Goal: Task Accomplishment & Management: Complete application form

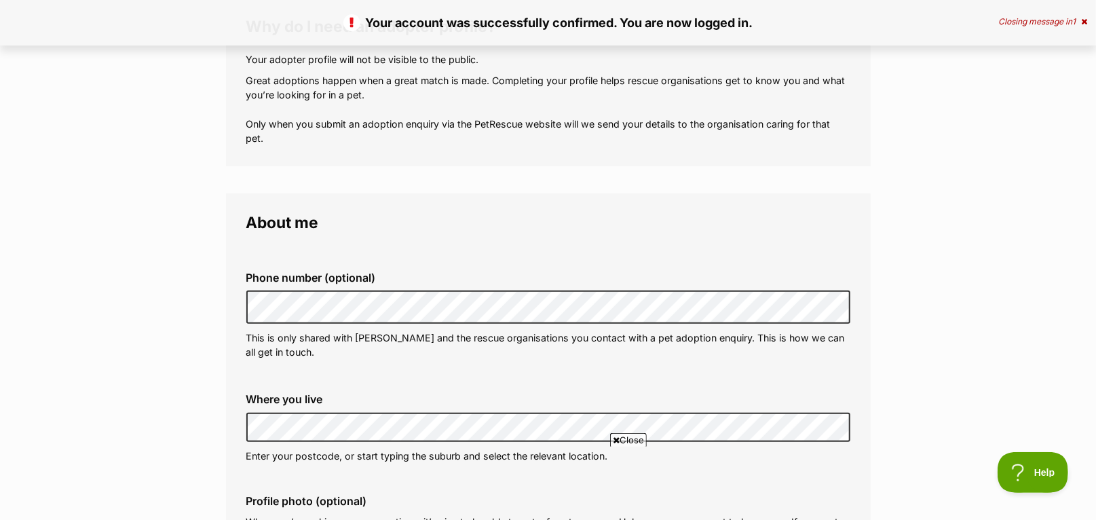
scroll to position [458, 0]
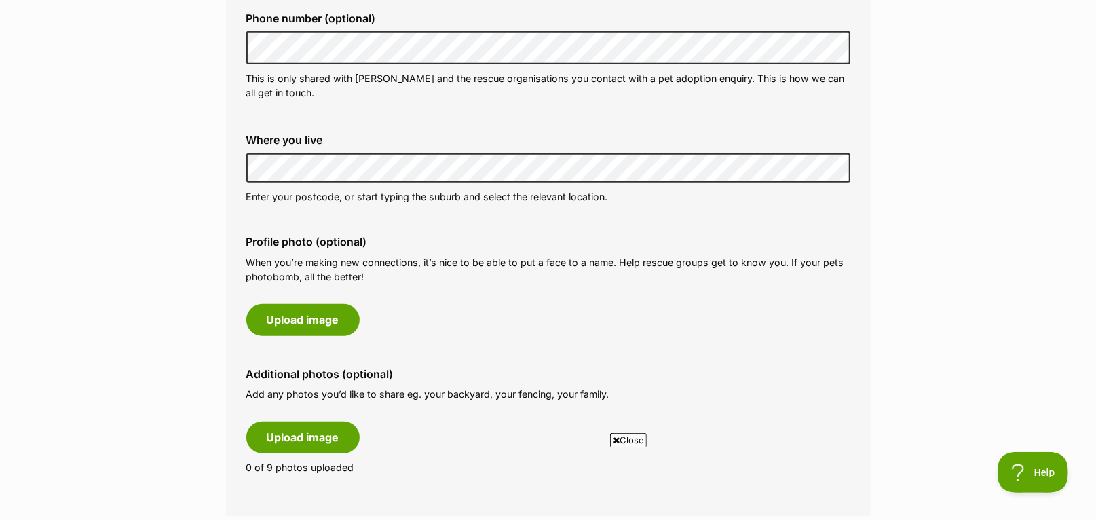
click at [549, 222] on div "Phone number (optional) This is only shared with PetRescue and the rescue organ…" at bounding box center [548, 237] width 604 height 496
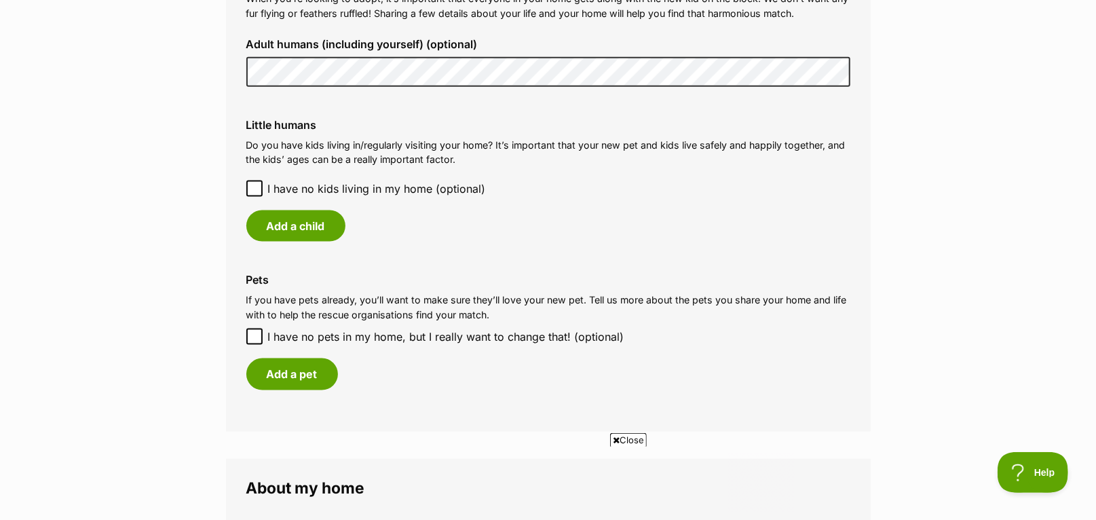
scroll to position [901, 0]
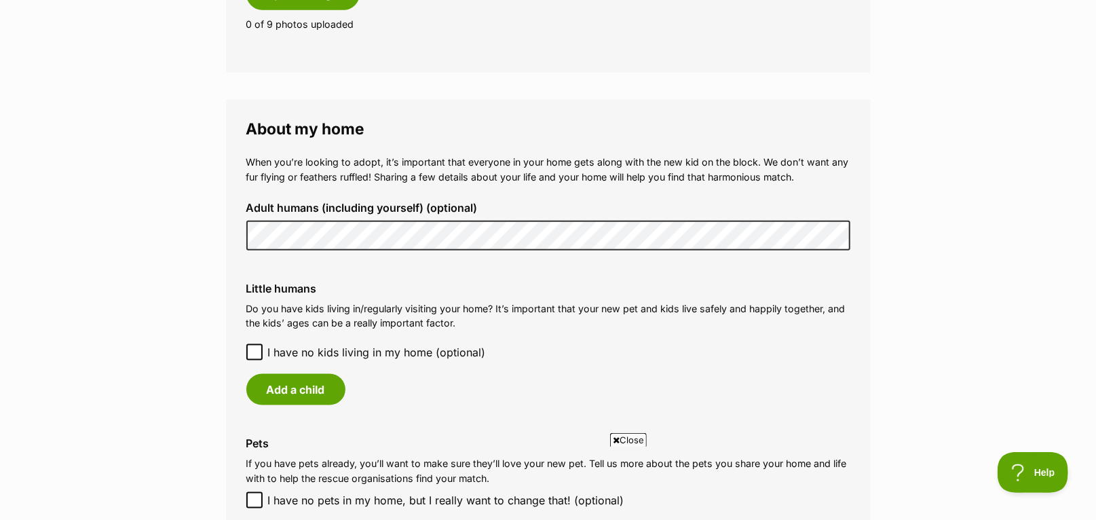
click at [254, 350] on icon at bounding box center [255, 353] width 10 height 10
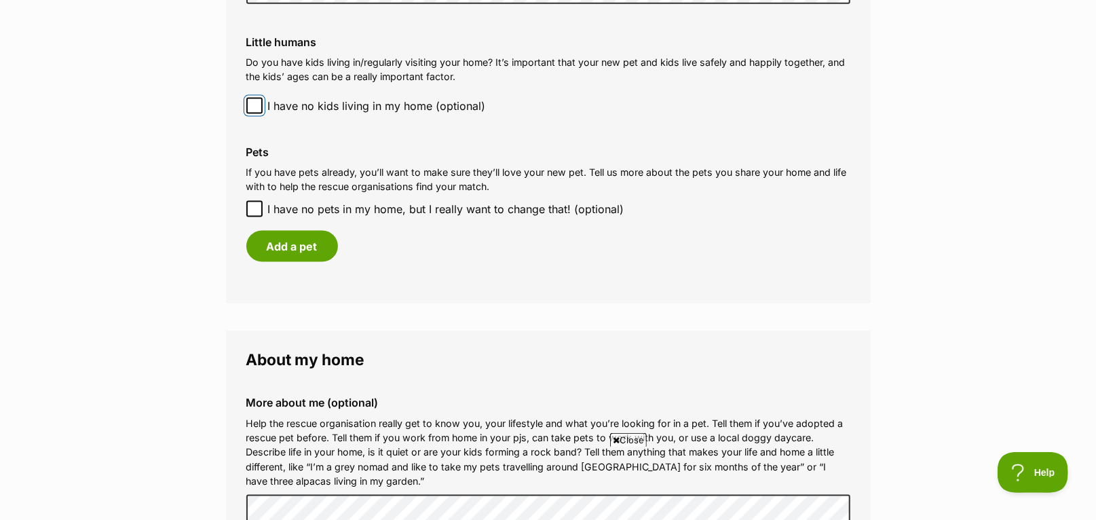
scroll to position [1196, 0]
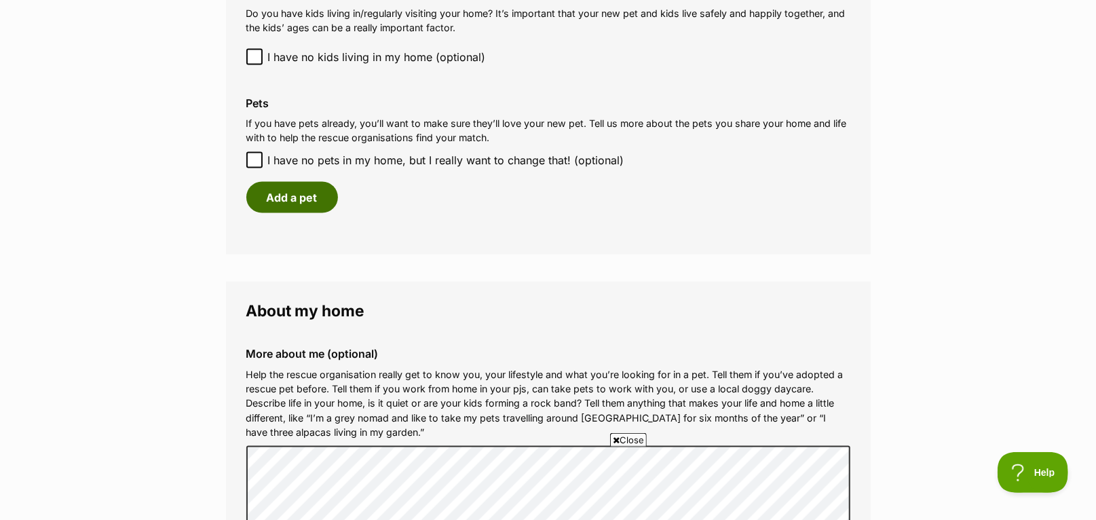
click at [278, 193] on button "Add a pet" at bounding box center [292, 197] width 92 height 31
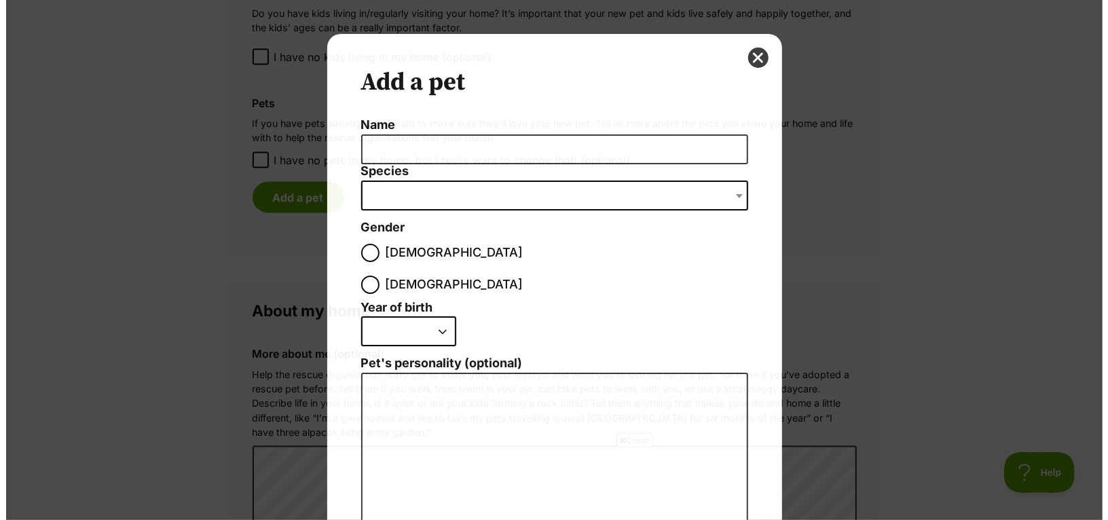
scroll to position [0, 0]
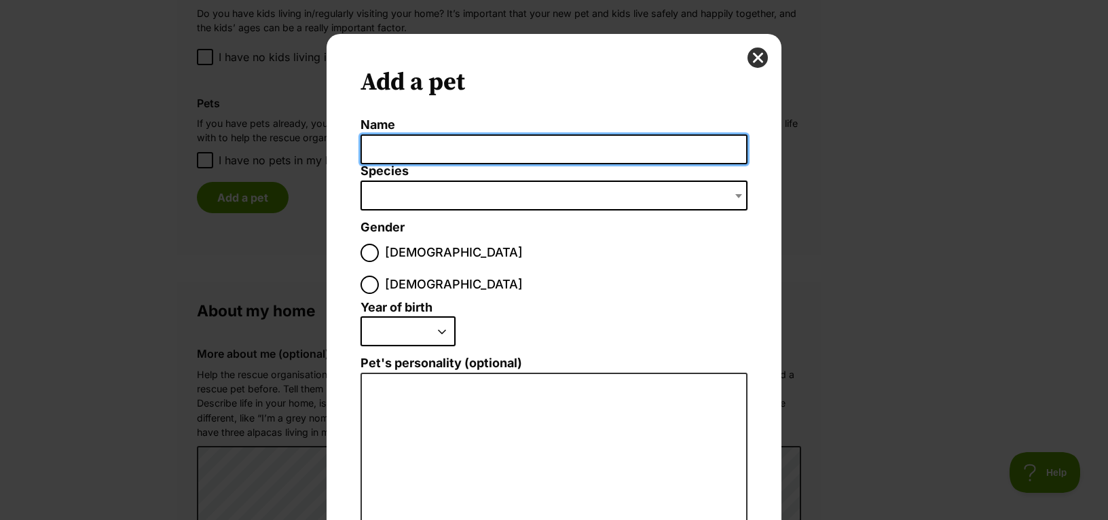
click at [394, 153] on input "Name" at bounding box center [553, 149] width 387 height 31
type input "Zeus"
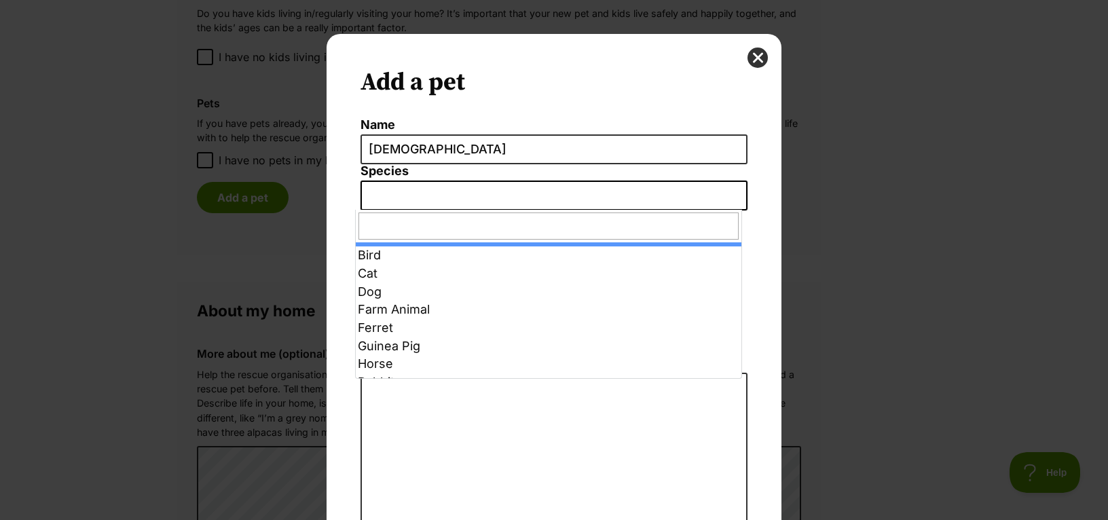
click at [694, 199] on span "Dialog Window - Close (Press escape to close)" at bounding box center [553, 196] width 387 height 30
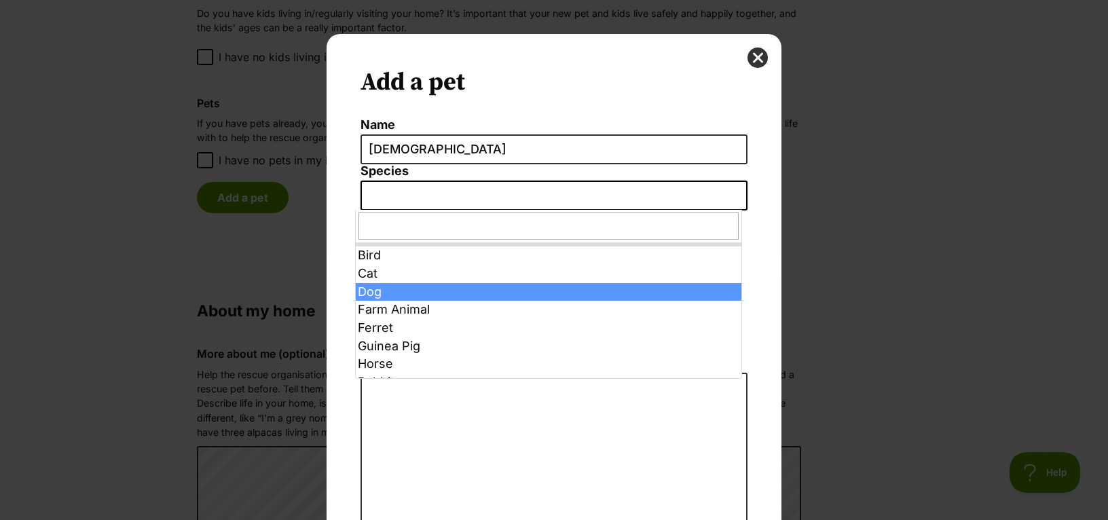
select select "1"
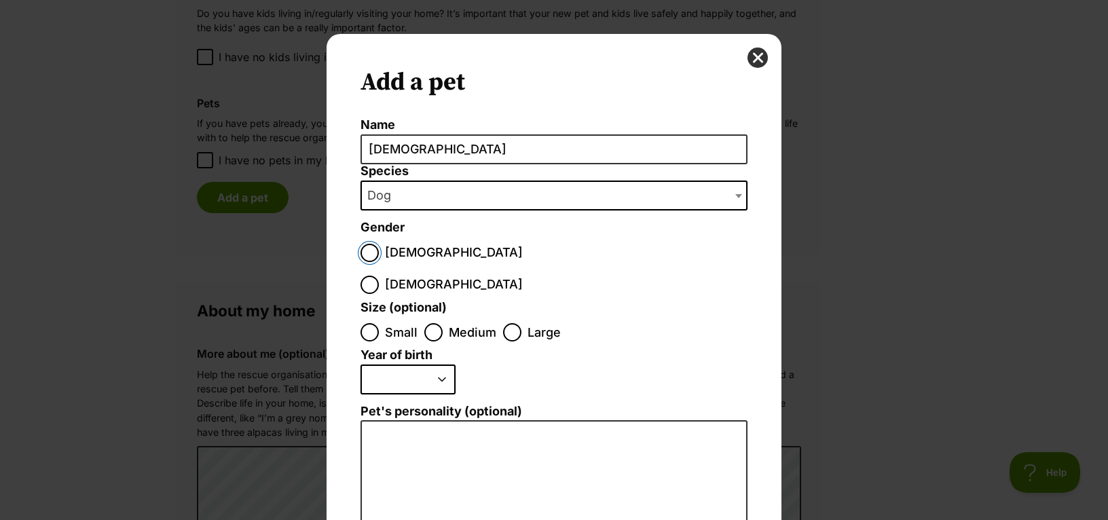
click at [367, 252] on input "Male" at bounding box center [369, 253] width 18 height 18
radio input "true"
click at [424, 323] on input "Medium" at bounding box center [433, 332] width 18 height 18
radio input "true"
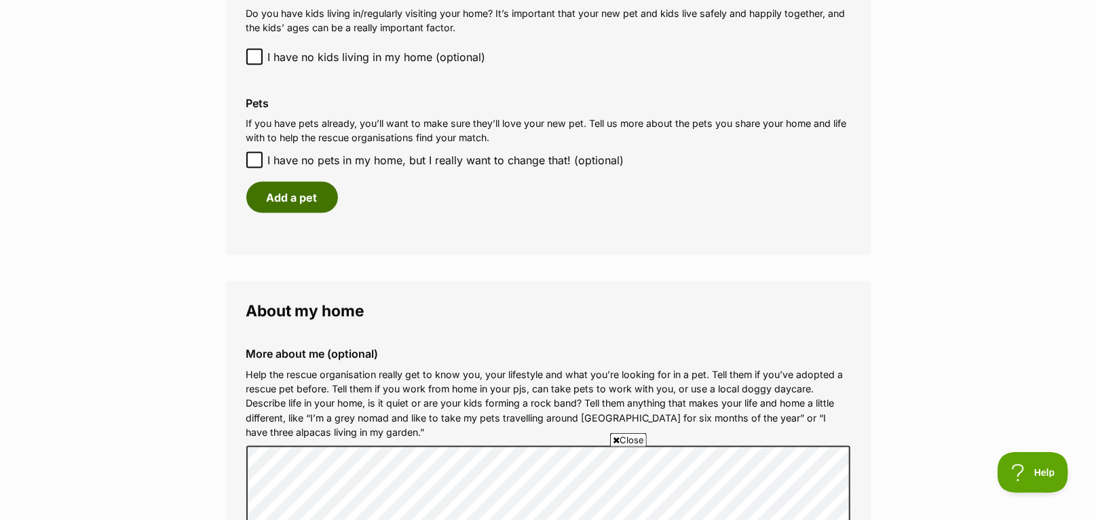
click at [285, 204] on button "Add a pet" at bounding box center [292, 197] width 92 height 31
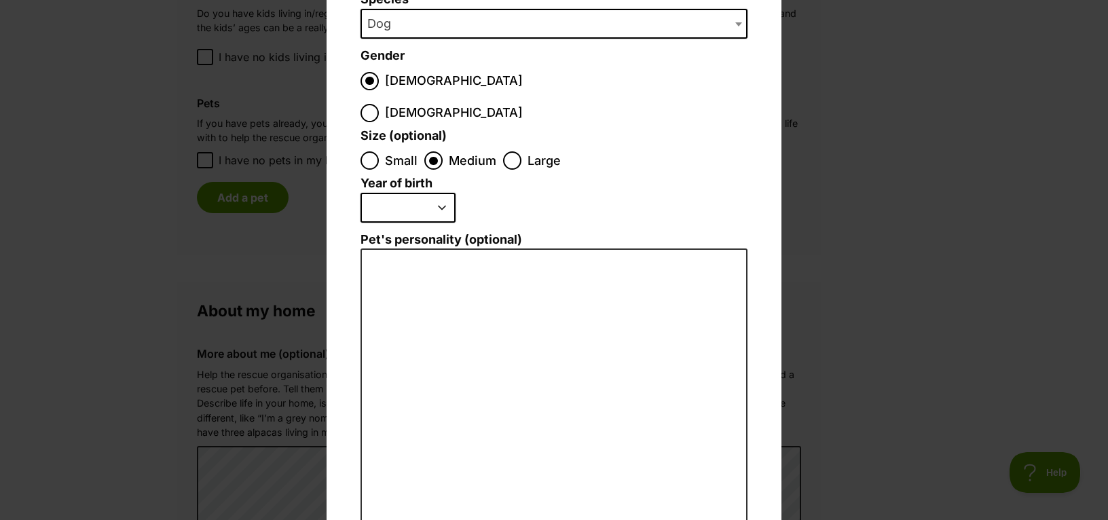
click at [403, 193] on select "2025 2024 2023 2022 2021 2020 2019 2018 2017 2016 2015 2014 2013 2012 2011 2010…" at bounding box center [407, 208] width 95 height 30
select select "2018"
click at [360, 193] on select "2025 2024 2023 2022 2021 2020 2019 2018 2017 2016 2015 2014 2013 2012 2011 2010…" at bounding box center [407, 208] width 95 height 30
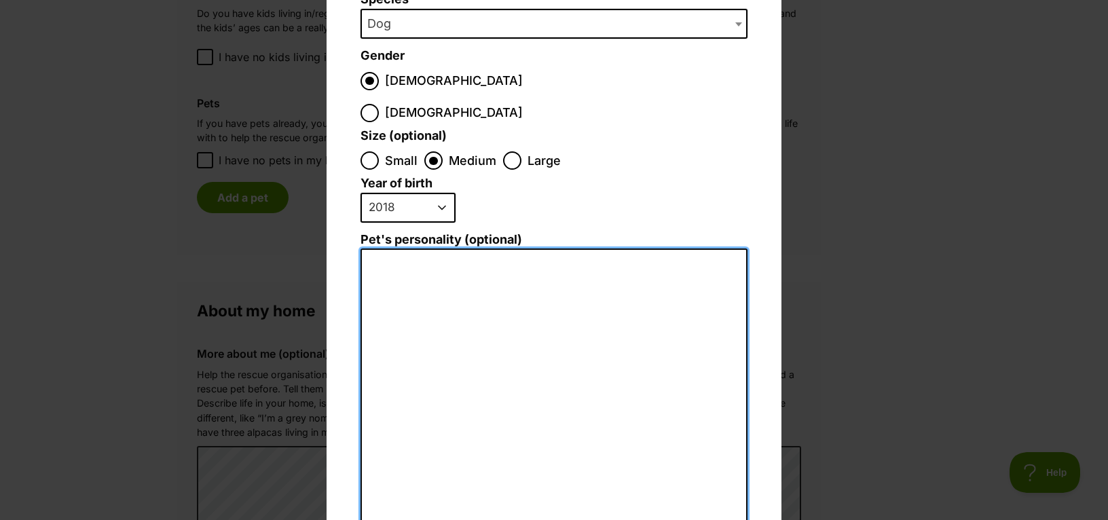
click at [397, 267] on textarea "Pet's personality (optional)" at bounding box center [553, 396] width 387 height 297
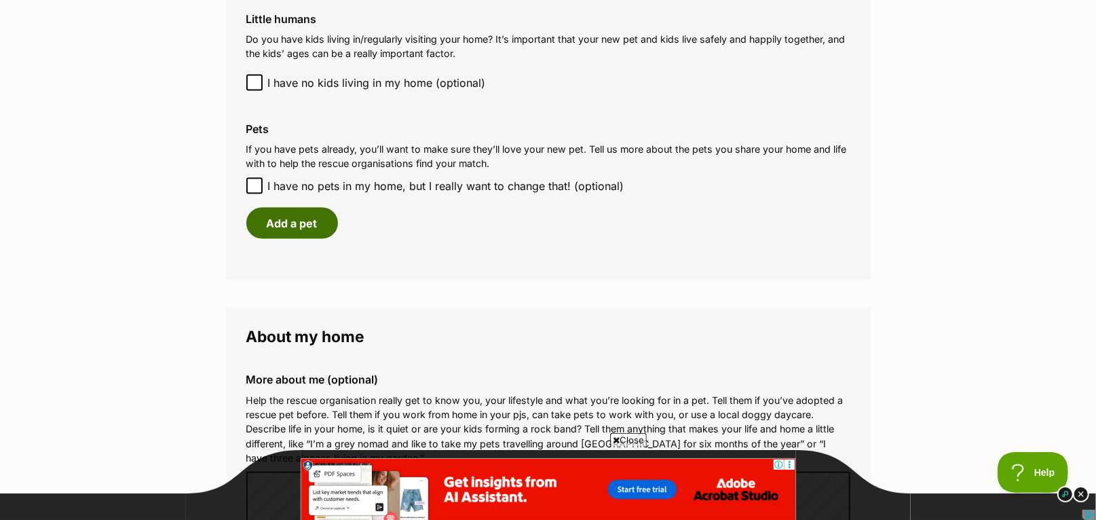
scroll to position [1178, 0]
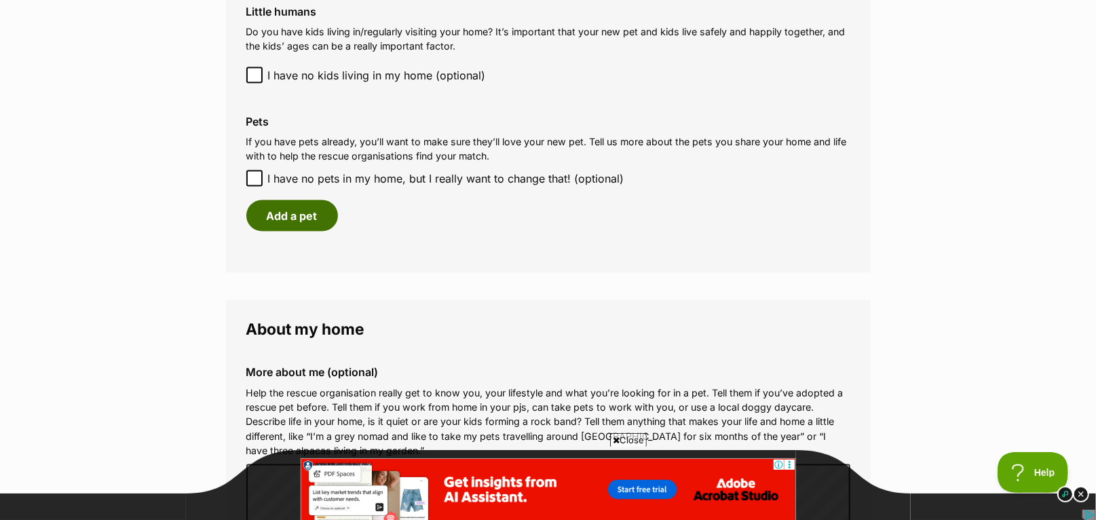
click at [282, 212] on button "Add a pet" at bounding box center [292, 215] width 92 height 31
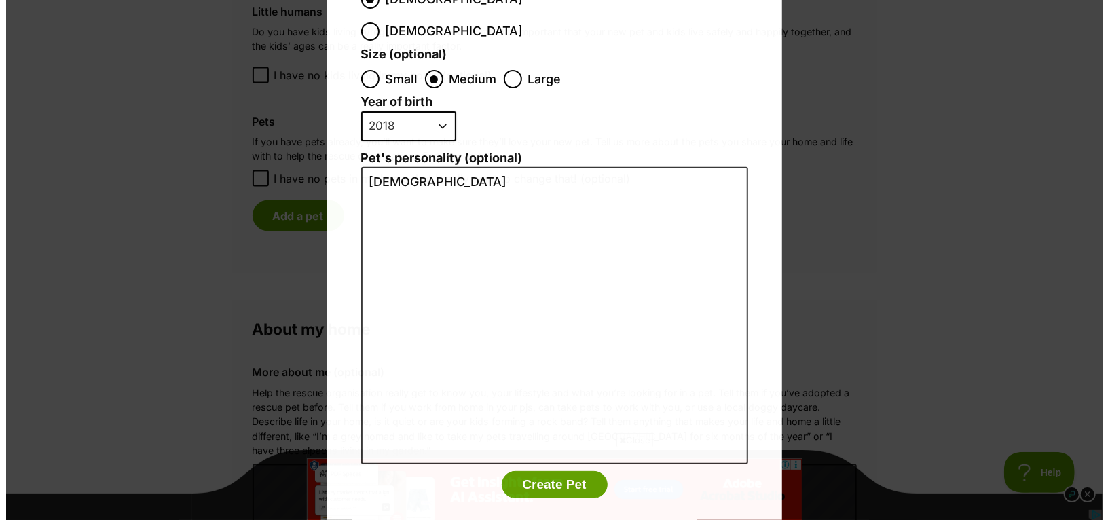
scroll to position [0, 0]
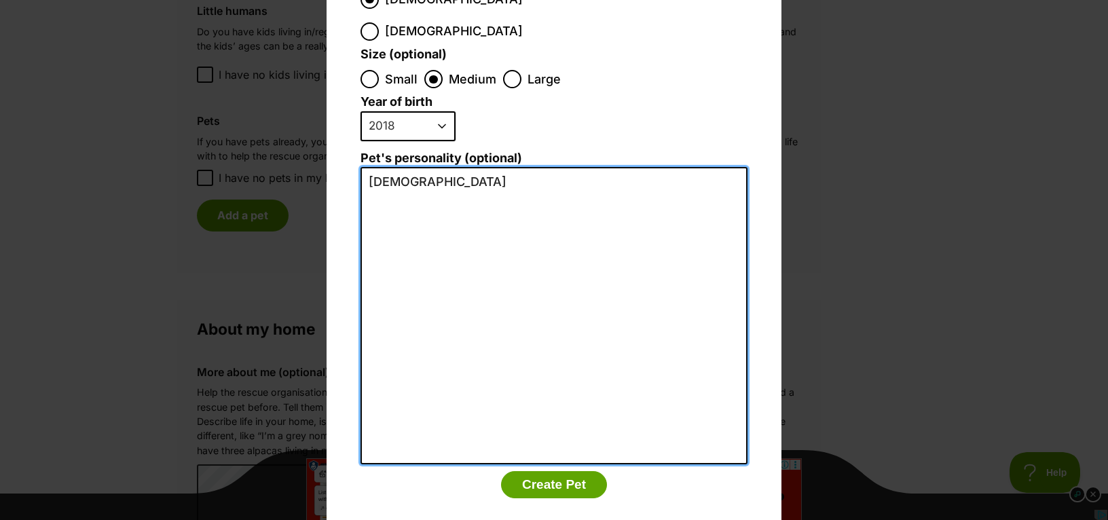
click at [446, 167] on textarea "Zeus" at bounding box center [553, 315] width 387 height 297
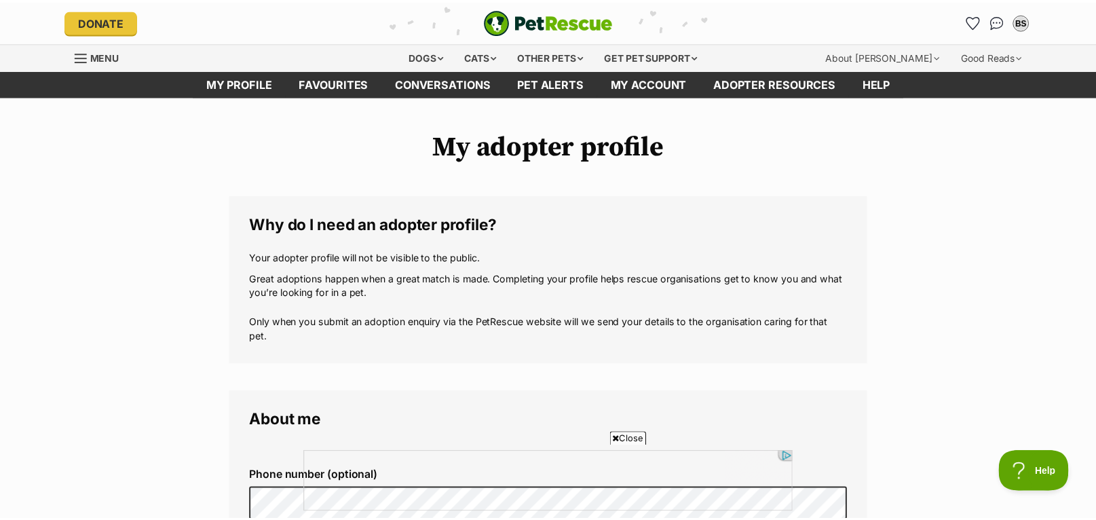
scroll to position [1177, 0]
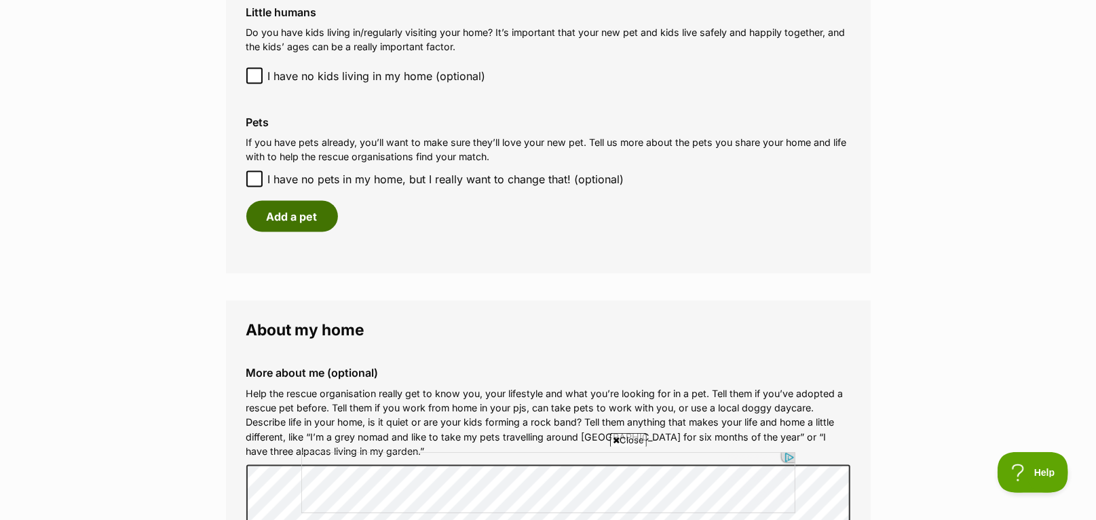
click at [289, 217] on button "Add a pet" at bounding box center [292, 216] width 92 height 31
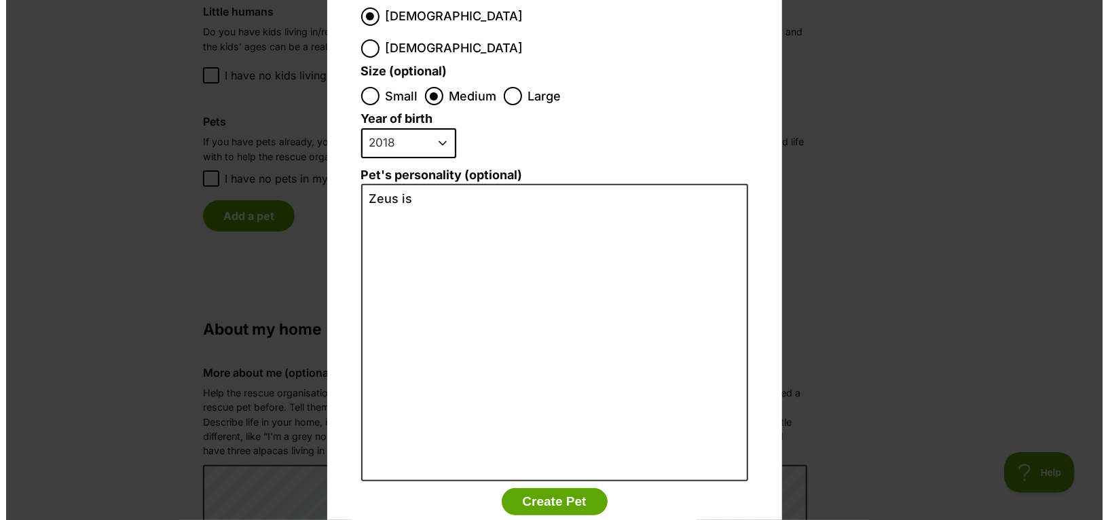
scroll to position [0, 0]
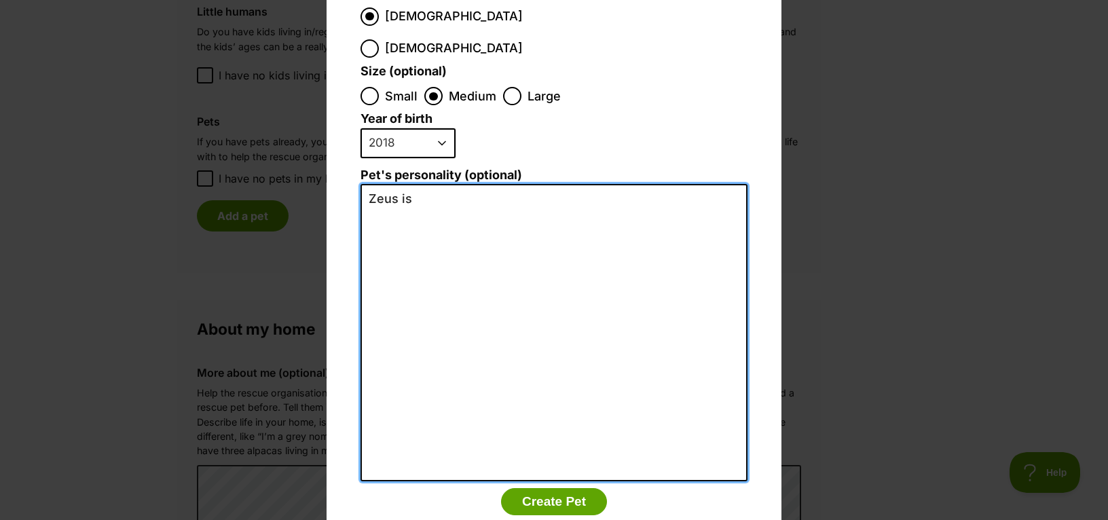
click at [440, 184] on textarea "Zeus is" at bounding box center [553, 332] width 387 height 297
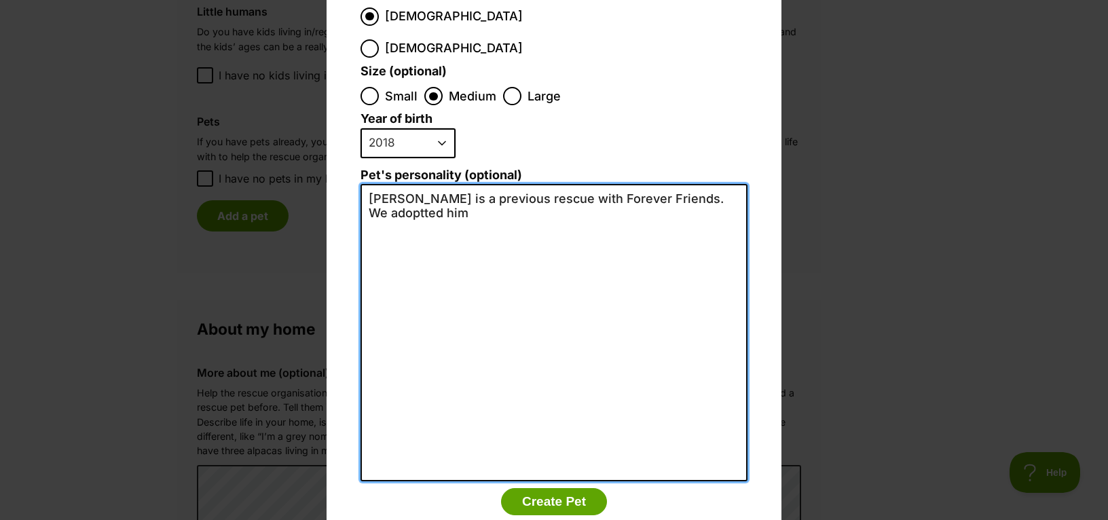
click at [701, 184] on textarea "Zeus is a previous rescue with Forever Friends. We adoptted him" at bounding box center [553, 332] width 387 height 297
click at [458, 191] on textarea "Zeus is a previous rescue with Forever Friends. We adopted him" at bounding box center [553, 332] width 387 height 297
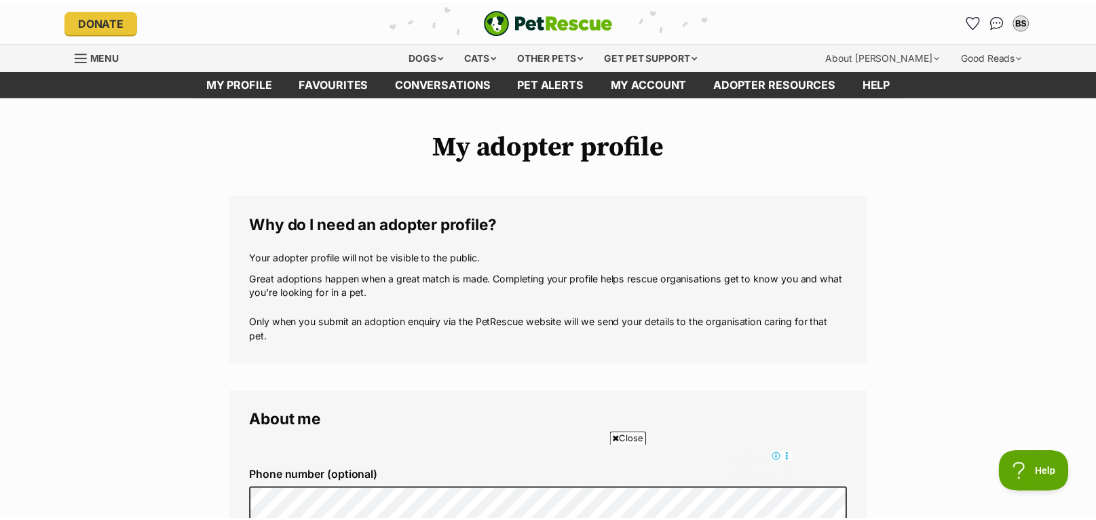
scroll to position [1177, 0]
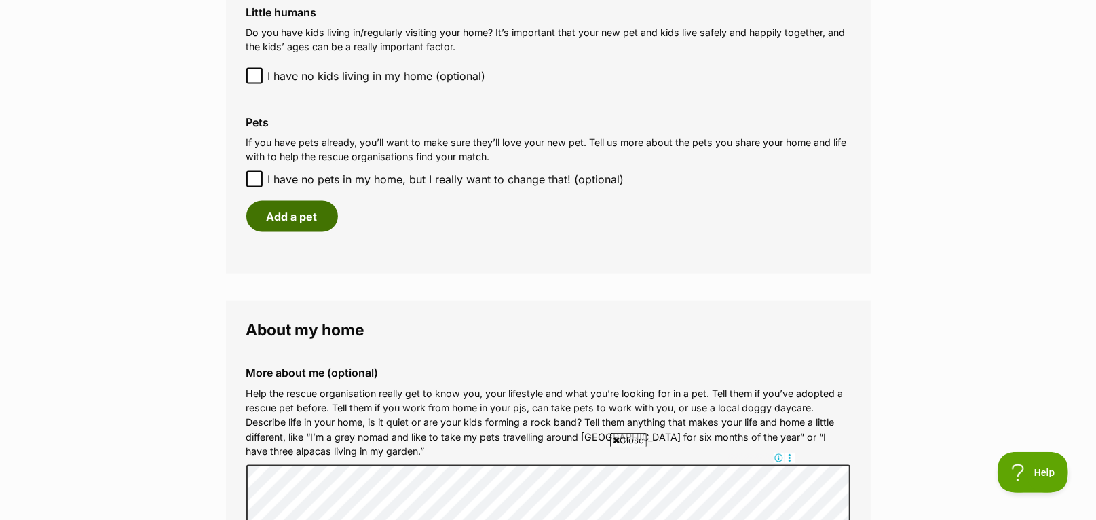
click at [309, 213] on button "Add a pet" at bounding box center [292, 216] width 92 height 31
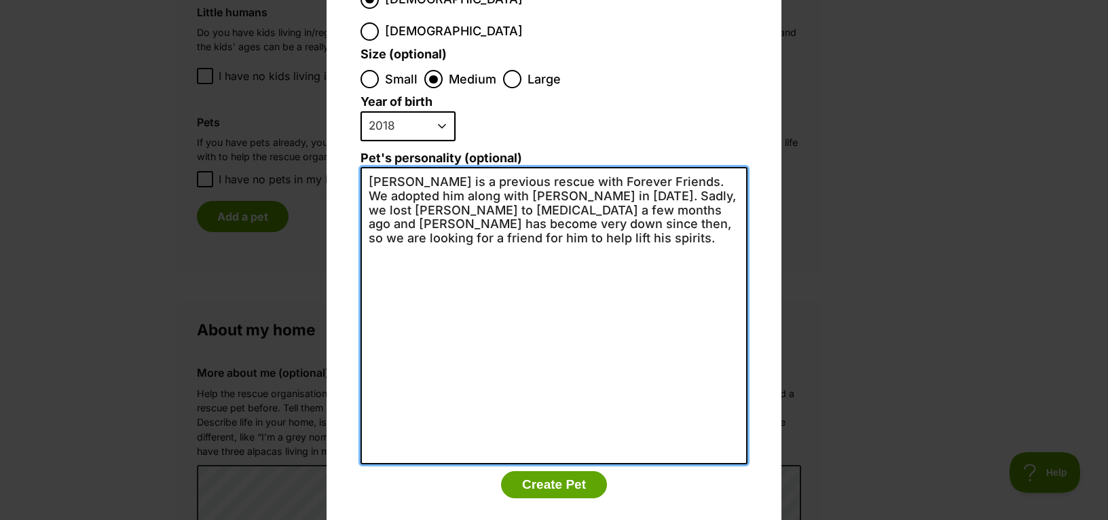
scroll to position [0, 0]
click at [475, 225] on textarea "Zeus is a previous rescue with Forever Friends. We adopted him along with Evie …" at bounding box center [553, 315] width 387 height 297
type textarea "Zeus is a previous rescue with Forever Friends. We adopted him along with Evie …"
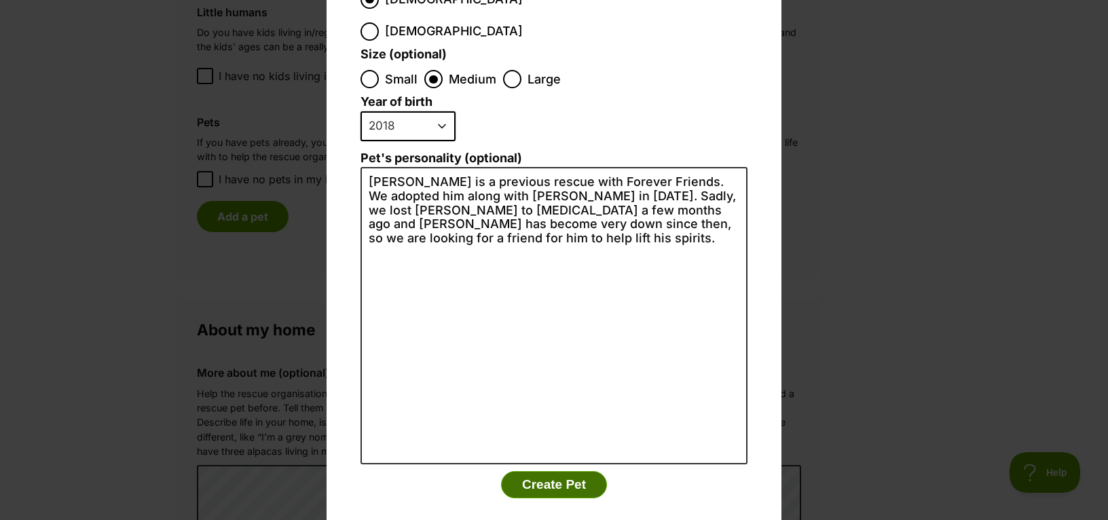
click at [535, 471] on button "Create Pet" at bounding box center [554, 484] width 106 height 27
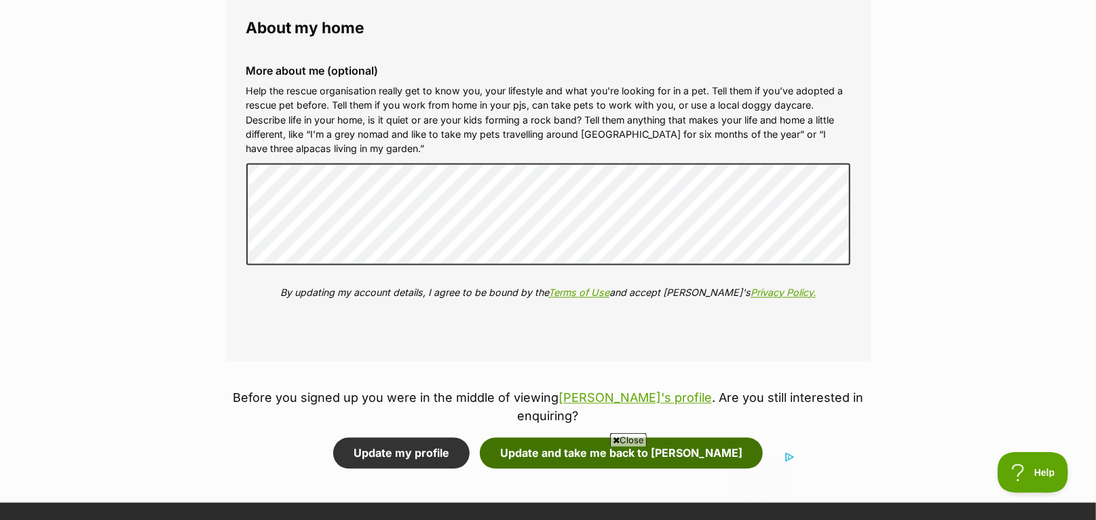
click at [563, 438] on button "Update and take me back to Buddy" at bounding box center [621, 453] width 283 height 31
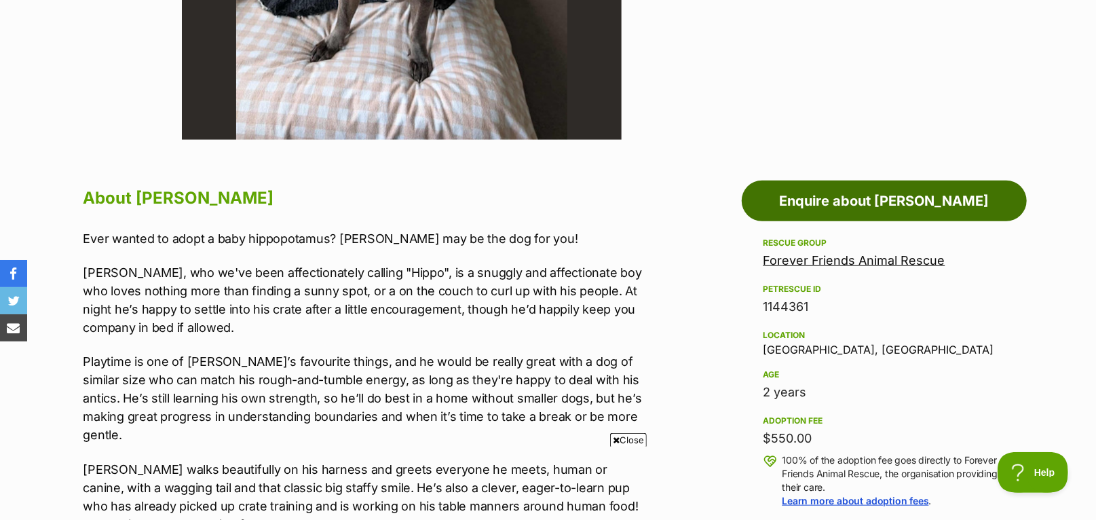
click at [925, 204] on link "Enquire about [PERSON_NAME]" at bounding box center [884, 201] width 285 height 41
